Goal: Navigation & Orientation: Understand site structure

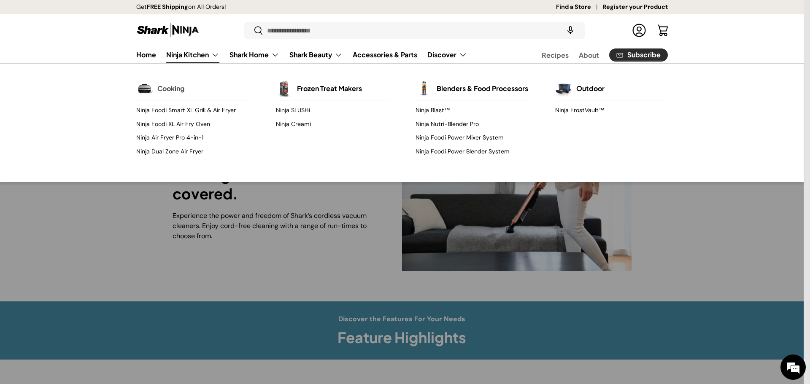
click at [162, 88] on link "Cooking" at bounding box center [170, 88] width 27 height 19
click at [200, 56] on link "Ninja Kitchen" at bounding box center [192, 54] width 53 height 17
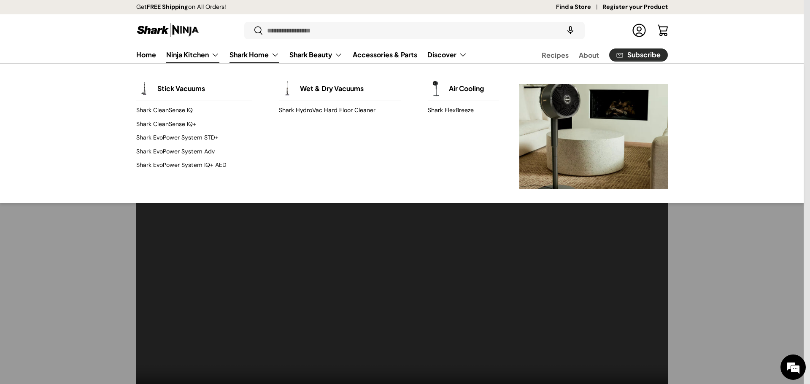
click at [266, 54] on link "Shark Home" at bounding box center [254, 54] width 50 height 17
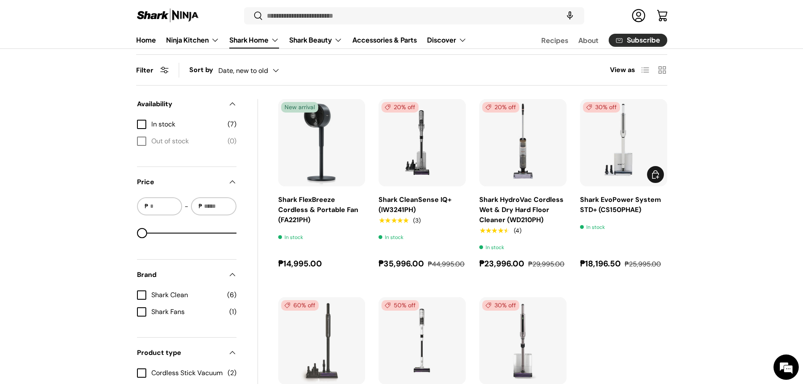
scroll to position [295, 0]
